Goal: Register for event/course

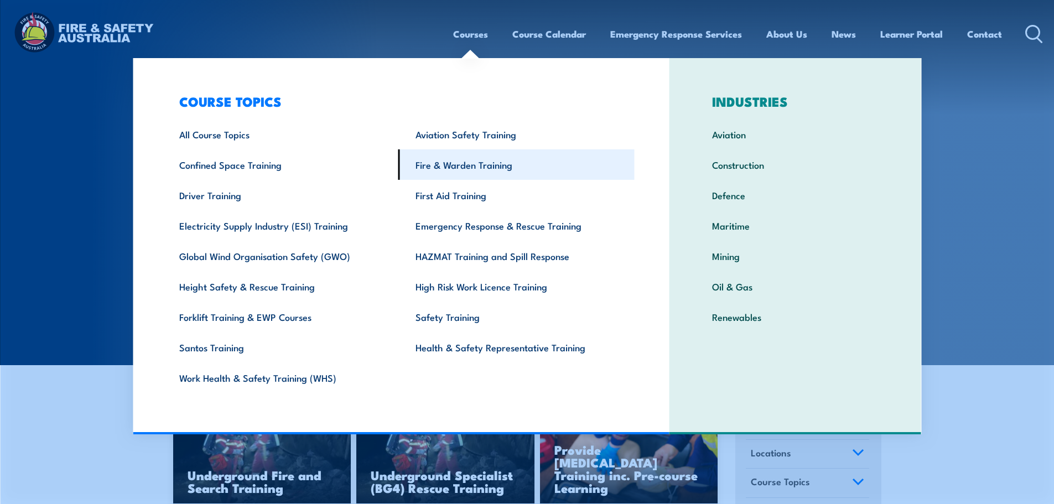
click at [484, 167] on link "Fire & Warden Training" at bounding box center [516, 164] width 236 height 30
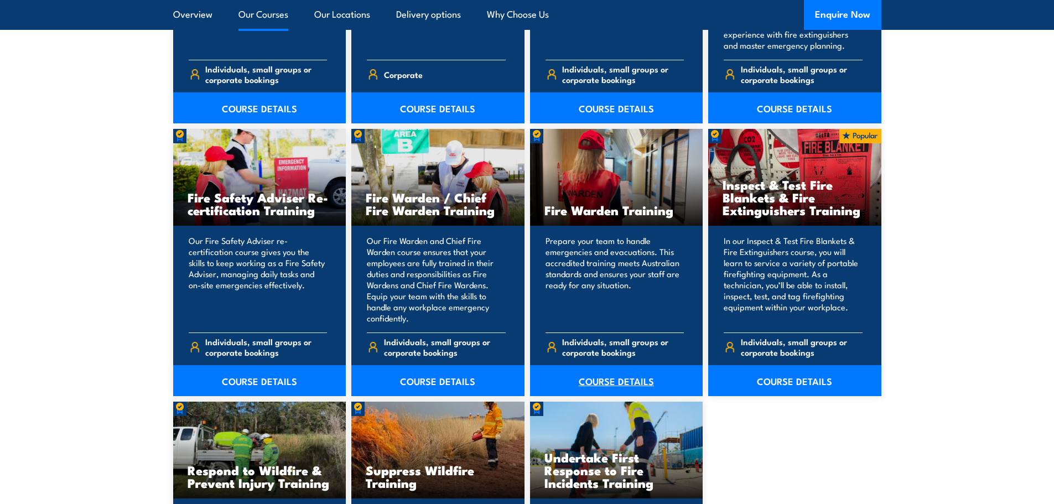
scroll to position [1439, 0]
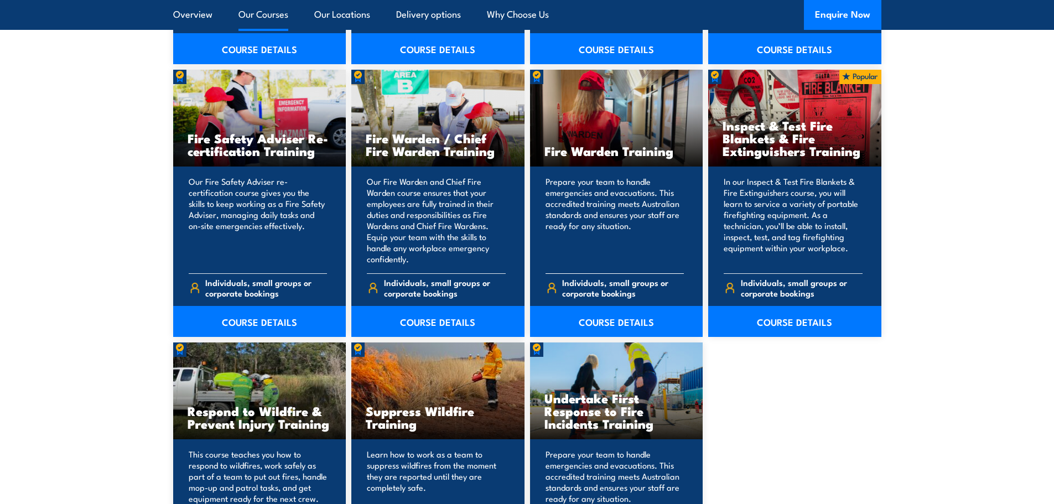
click at [593, 289] on span "Individuals, small groups or corporate bookings" at bounding box center [623, 287] width 122 height 21
click at [606, 321] on link "COURSE DETAILS" at bounding box center [616, 321] width 173 height 31
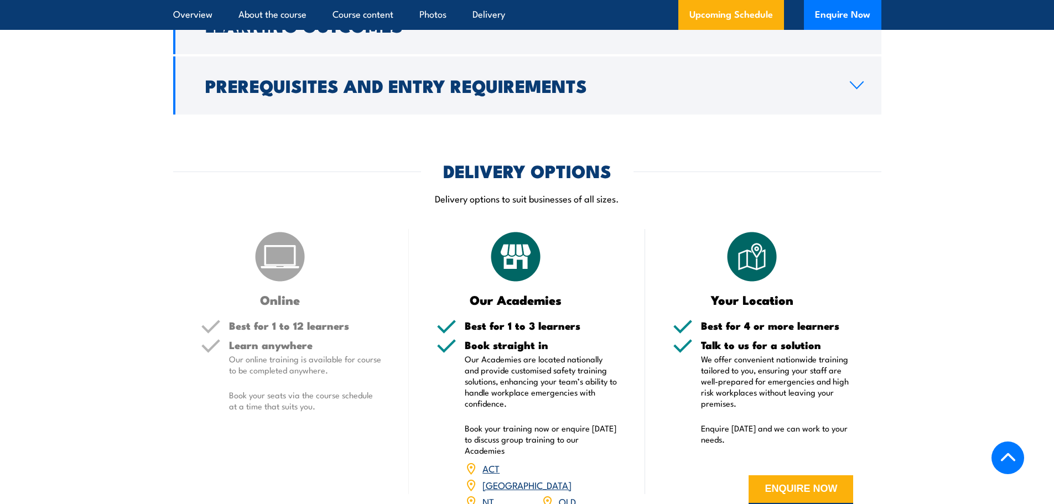
scroll to position [1494, 0]
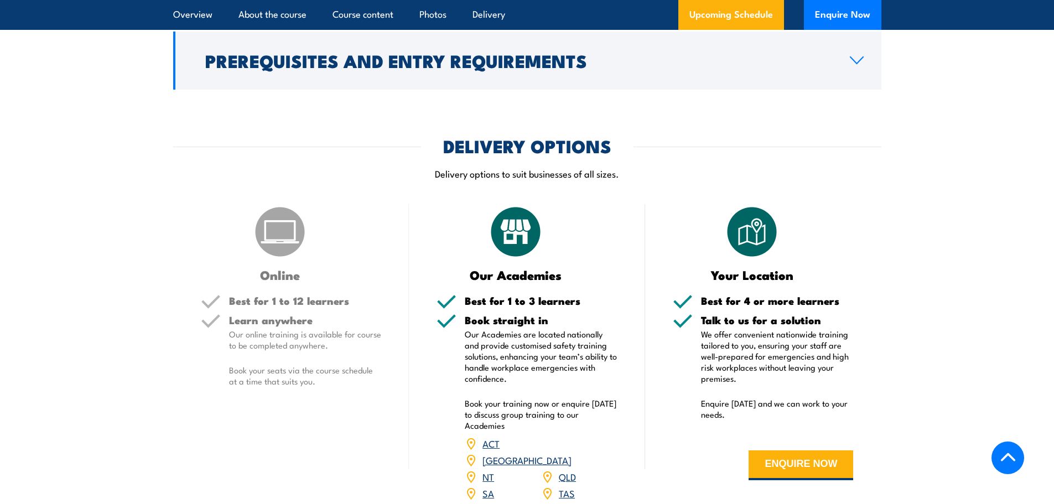
click at [277, 249] on img at bounding box center [279, 231] width 55 height 55
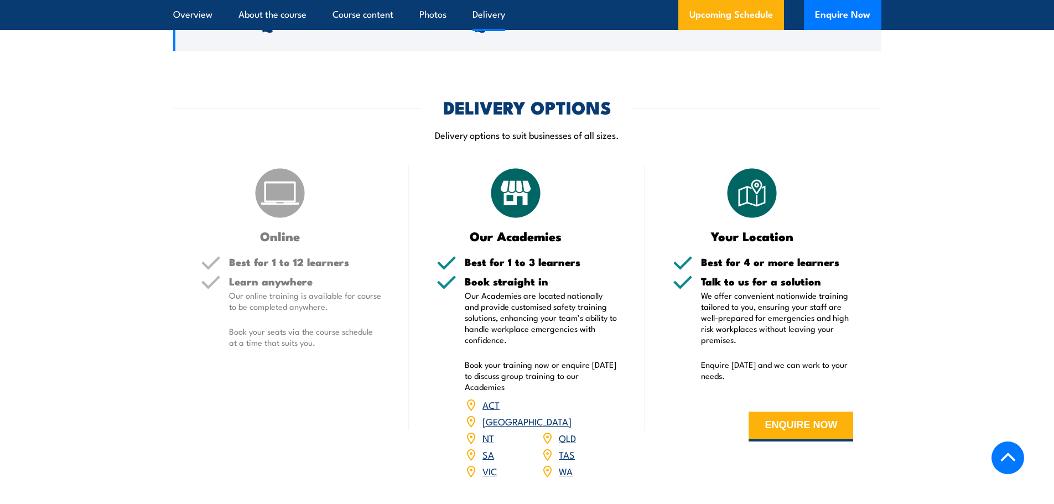
scroll to position [1549, 0]
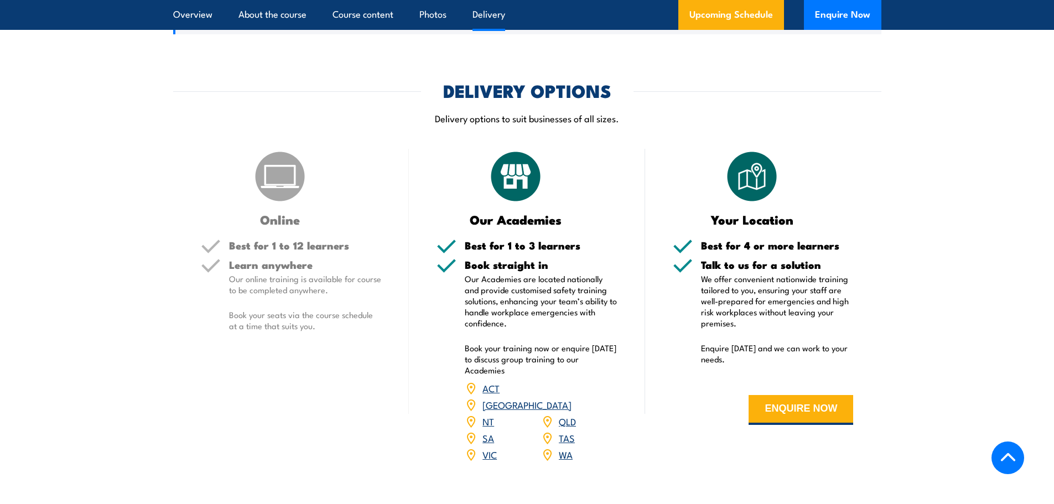
click at [571, 398] on link "NSW" at bounding box center [527, 404] width 89 height 13
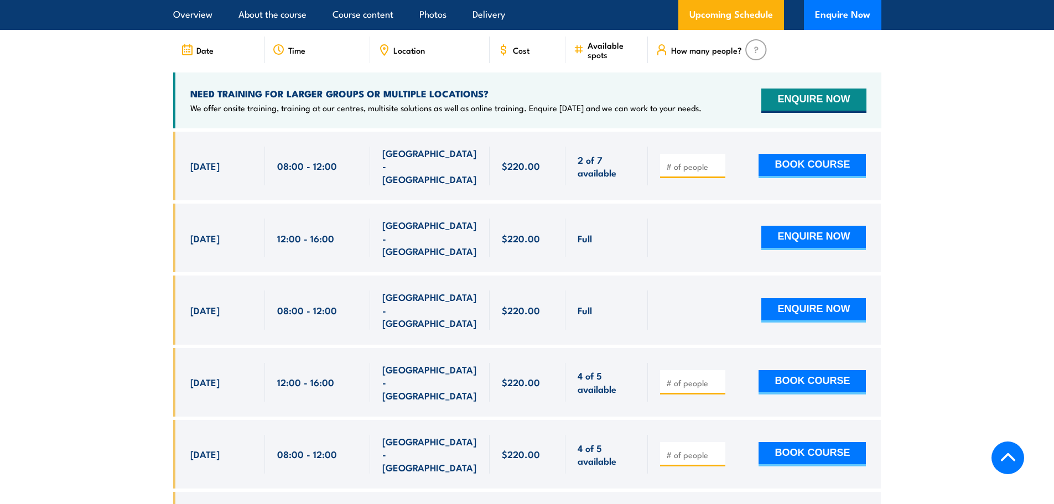
scroll to position [1892, 0]
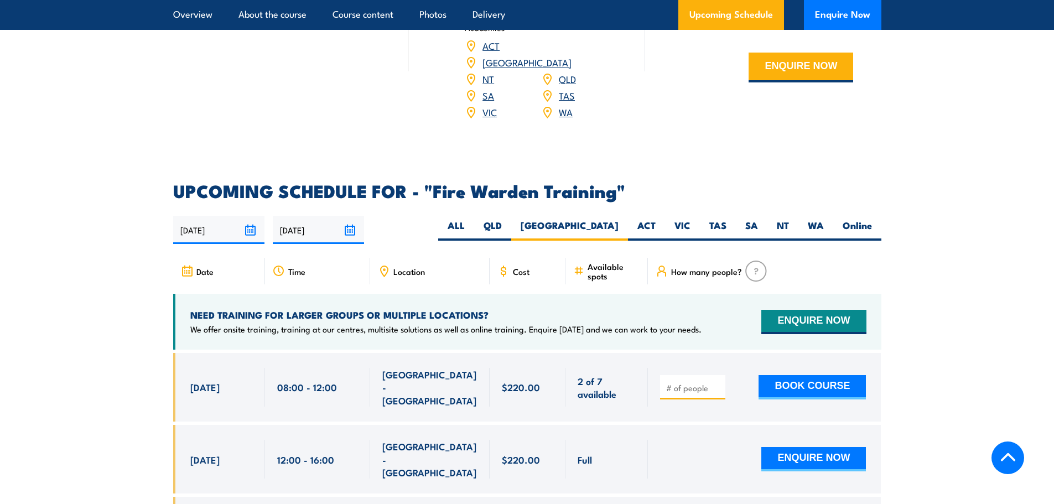
click at [281, 265] on icon at bounding box center [279, 271] width 12 height 12
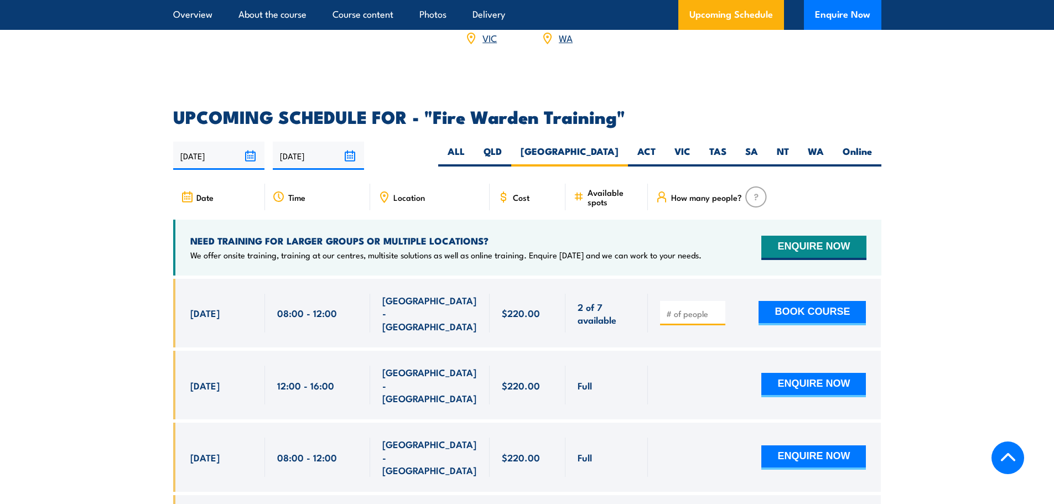
scroll to position [1947, 0]
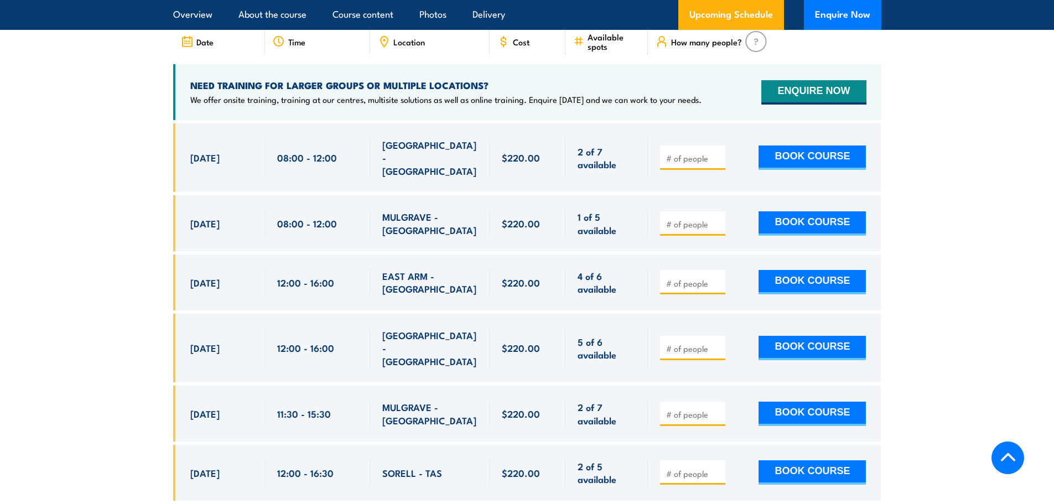
scroll to position [1943, 0]
